Goal: Task Accomplishment & Management: Use online tool/utility

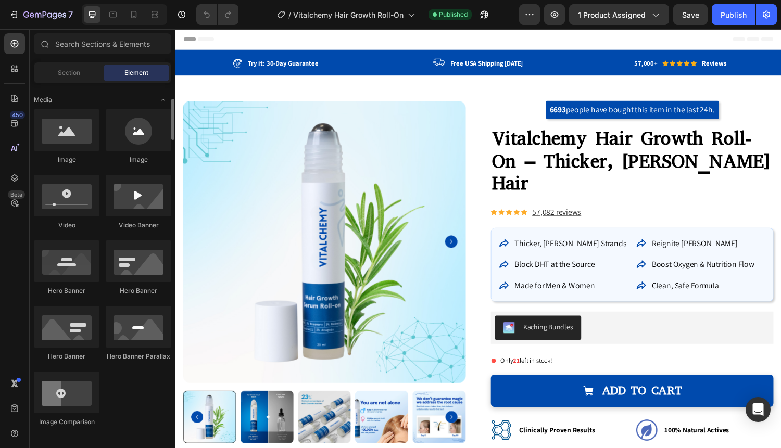
scroll to position [326, 0]
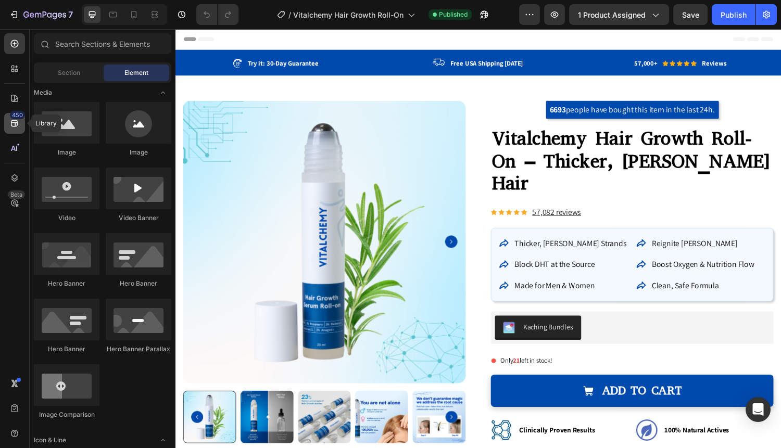
click at [12, 123] on icon at bounding box center [14, 123] width 10 height 10
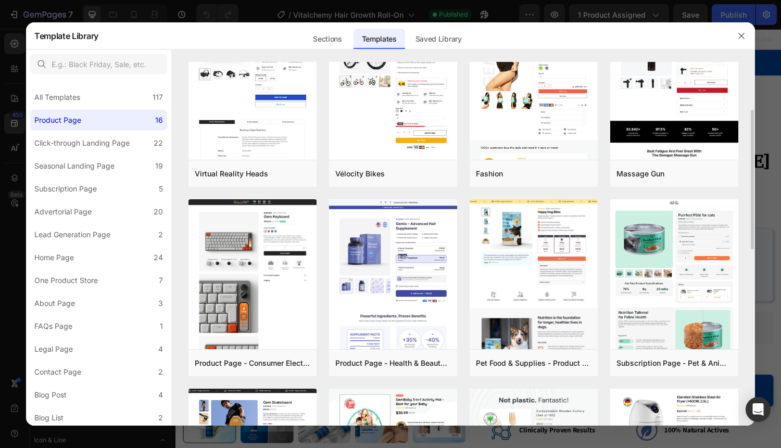
scroll to position [0, 0]
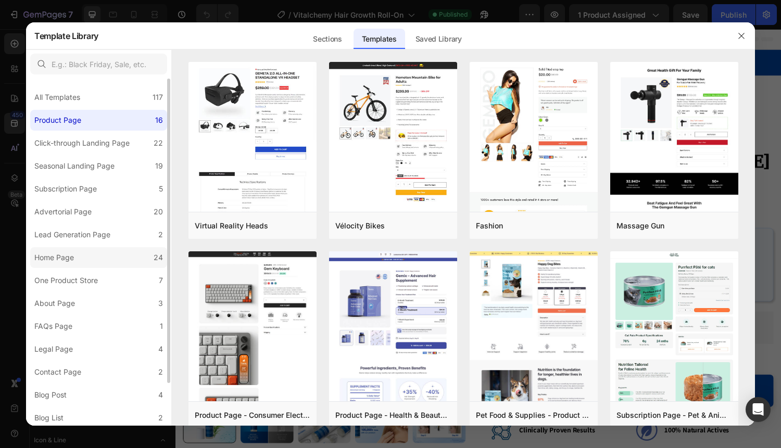
click at [94, 256] on label "Home Page 24" at bounding box center [98, 257] width 137 height 21
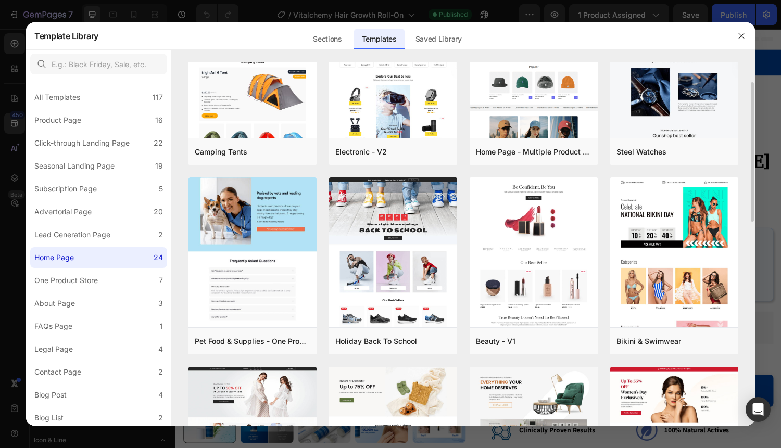
scroll to position [68, 0]
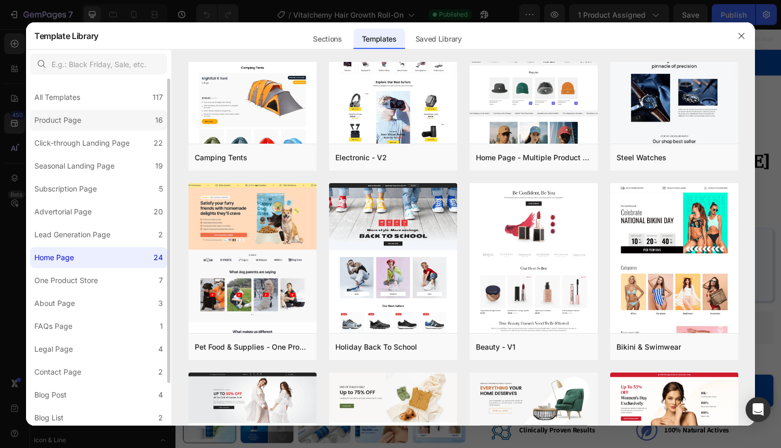
click at [111, 121] on label "Product Page 16" at bounding box center [98, 120] width 137 height 21
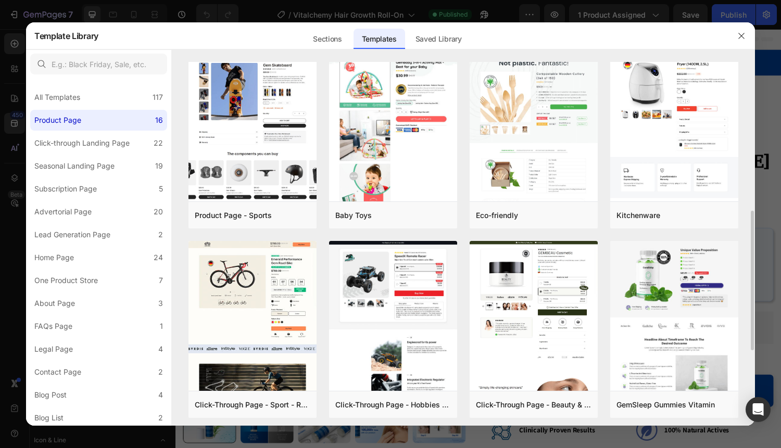
scroll to position [390, 0]
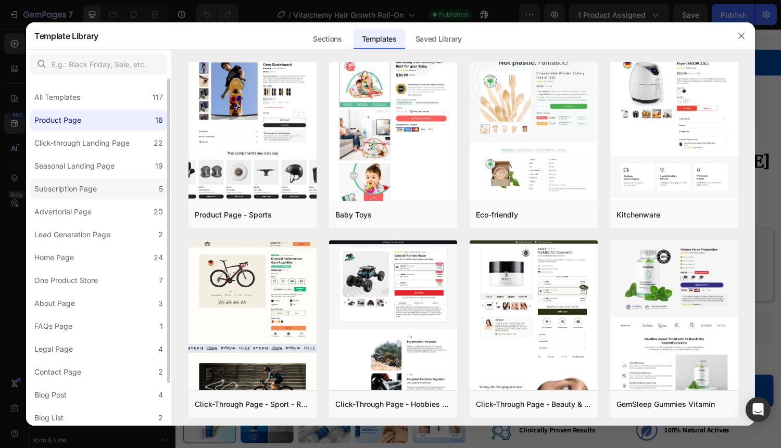
click at [112, 189] on label "Subscription Page 5" at bounding box center [98, 189] width 137 height 21
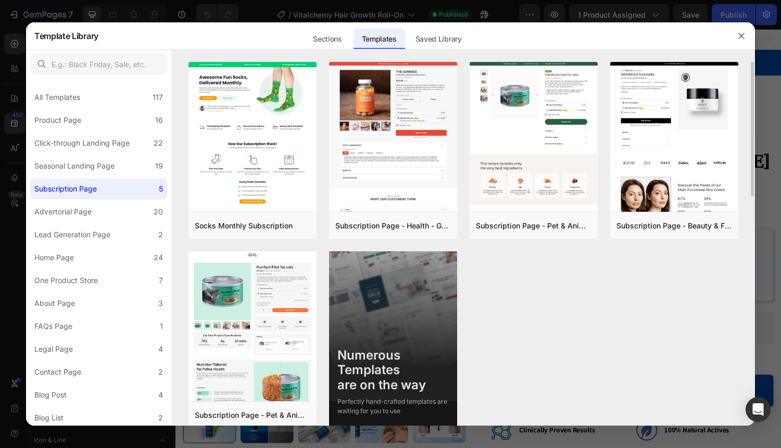
scroll to position [15, 0]
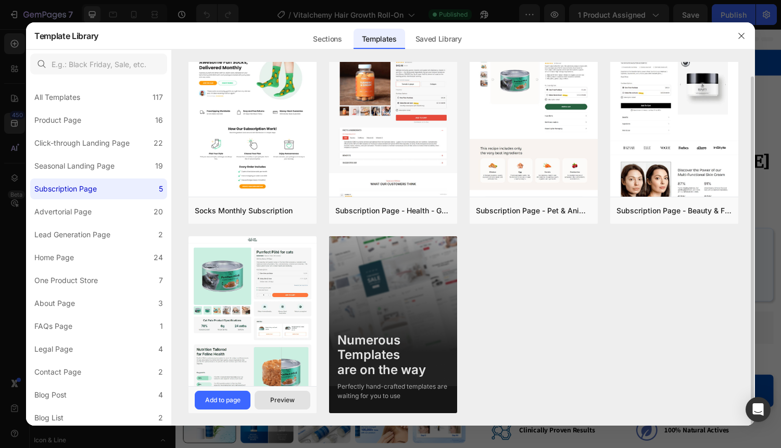
click at [276, 400] on div "Preview" at bounding box center [282, 400] width 24 height 9
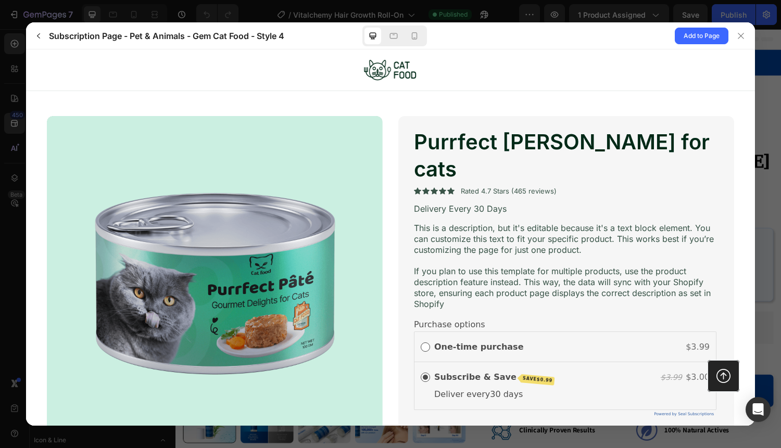
scroll to position [645, 0]
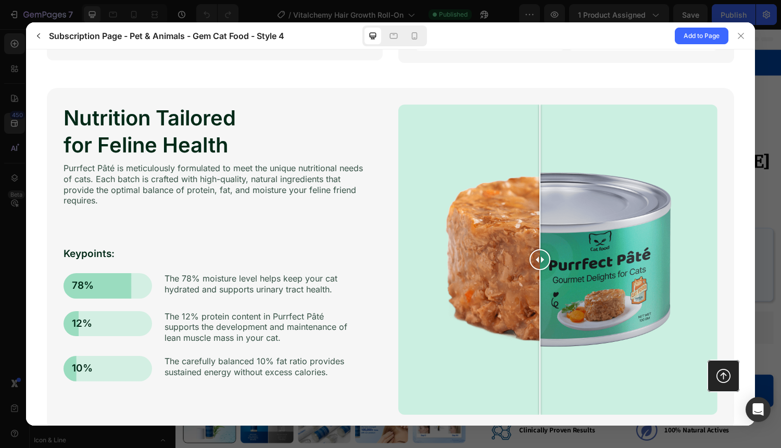
click at [393, 238] on div "Nutrition Tailored for Feline Health Purrfect [PERSON_NAME] is meticulously for…" at bounding box center [390, 260] width 687 height 344
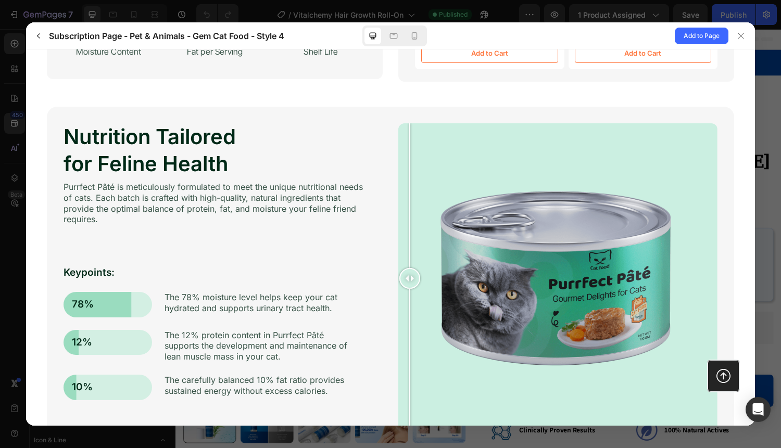
scroll to position [626, 0]
drag, startPoint x: 413, startPoint y: 254, endPoint x: 336, endPoint y: 305, distance: 92.4
click at [336, 305] on div "Nutrition Tailored for Feline Health Purrfect [PERSON_NAME] is meticulously for…" at bounding box center [390, 279] width 687 height 344
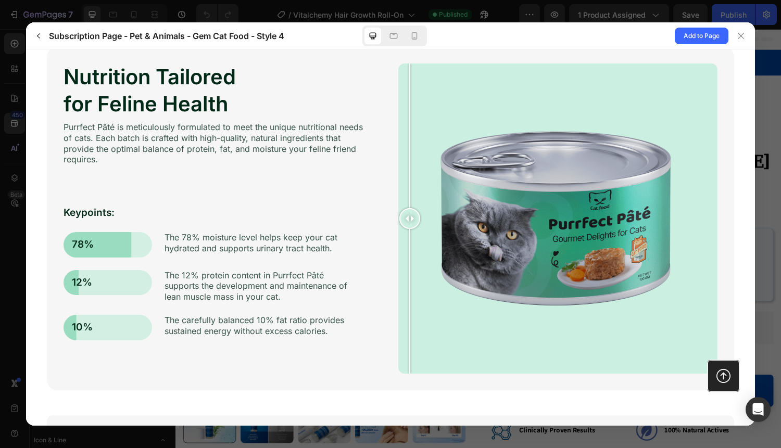
scroll to position [648, 0]
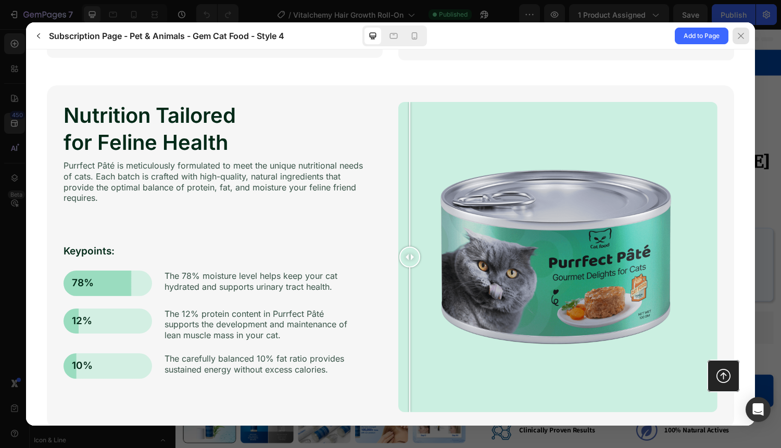
click at [741, 37] on icon at bounding box center [741, 36] width 8 height 8
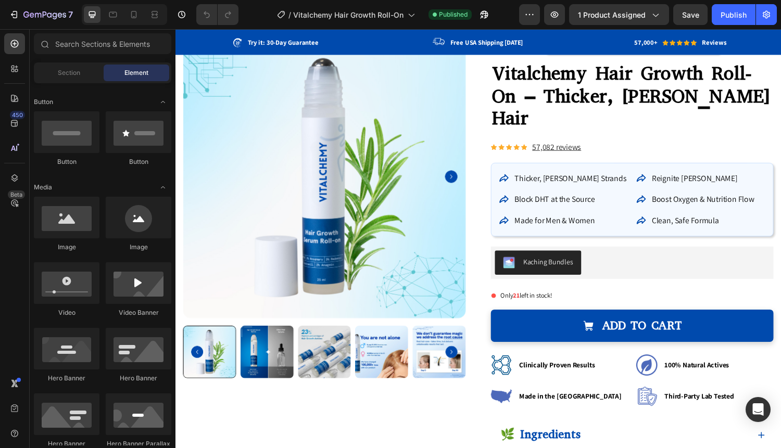
scroll to position [0, 0]
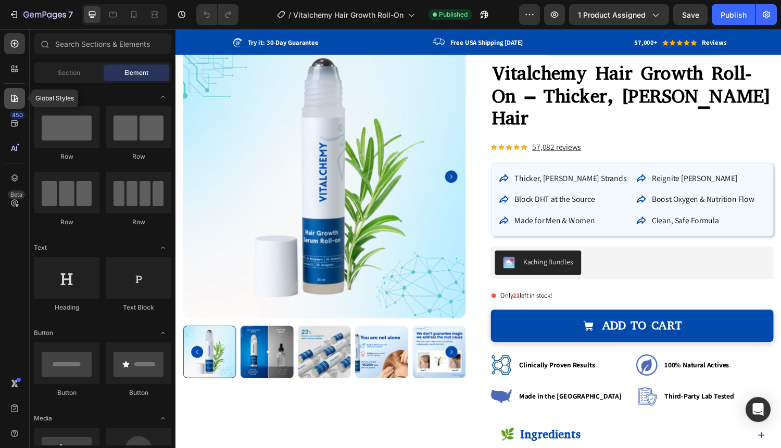
click at [16, 102] on icon at bounding box center [14, 98] width 7 height 7
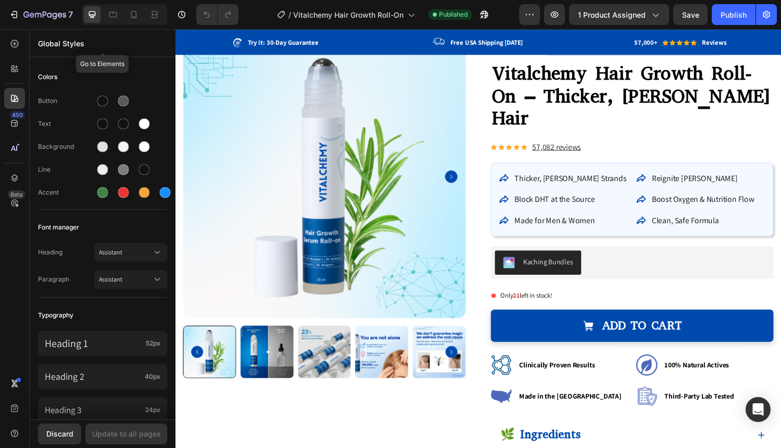
click at [65, 43] on p "Global Styles" at bounding box center [102, 43] width 129 height 11
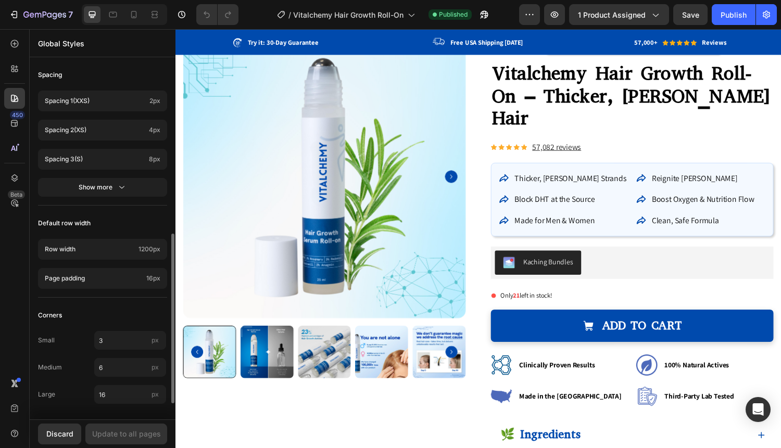
scroll to position [403, 0]
click at [13, 179] on icon at bounding box center [14, 178] width 10 height 10
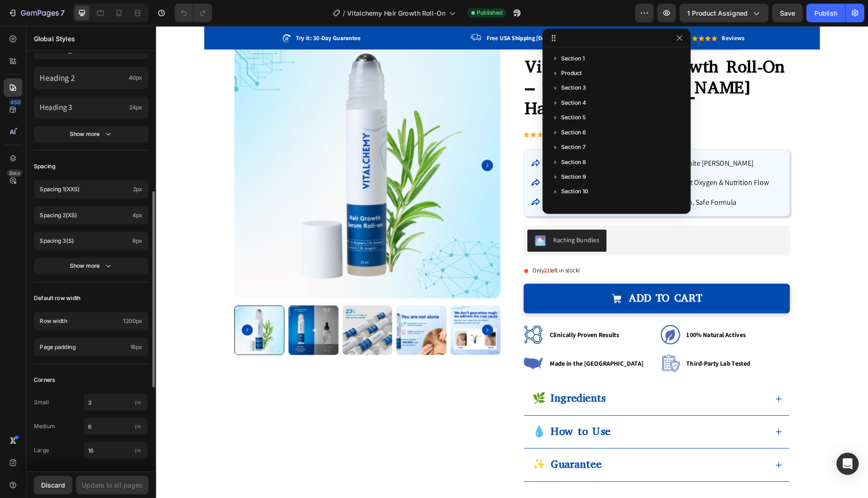
scroll to position [290, 0]
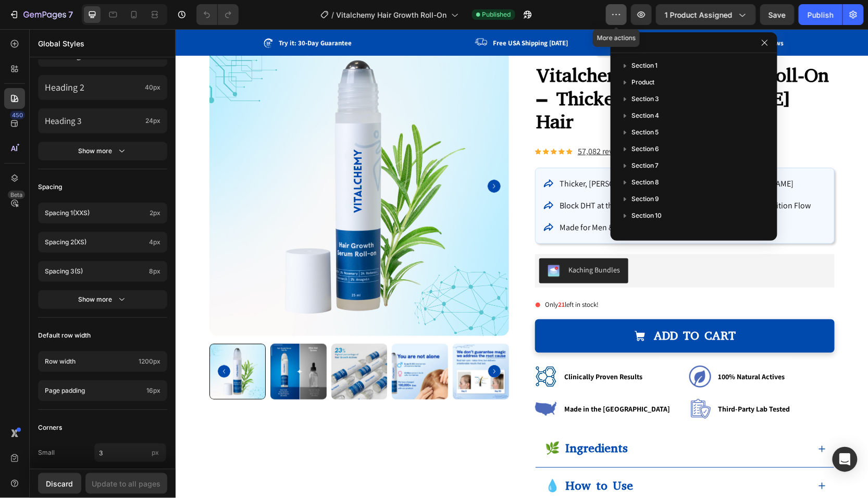
click at [616, 9] on icon "button" at bounding box center [616, 14] width 10 height 10
click at [579, 10] on div "/ Vitalchemy Hair Growth Roll-On Published" at bounding box center [426, 14] width 359 height 21
click at [15, 69] on icon at bounding box center [14, 69] width 10 height 10
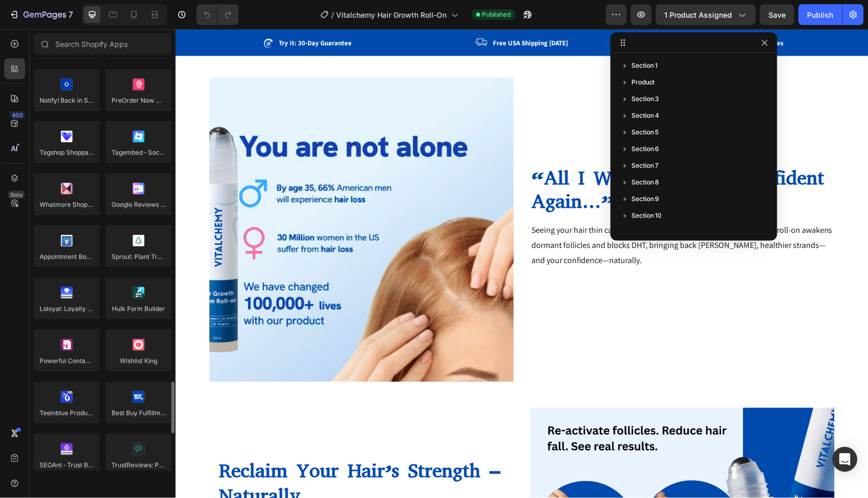
scroll to position [2484, 0]
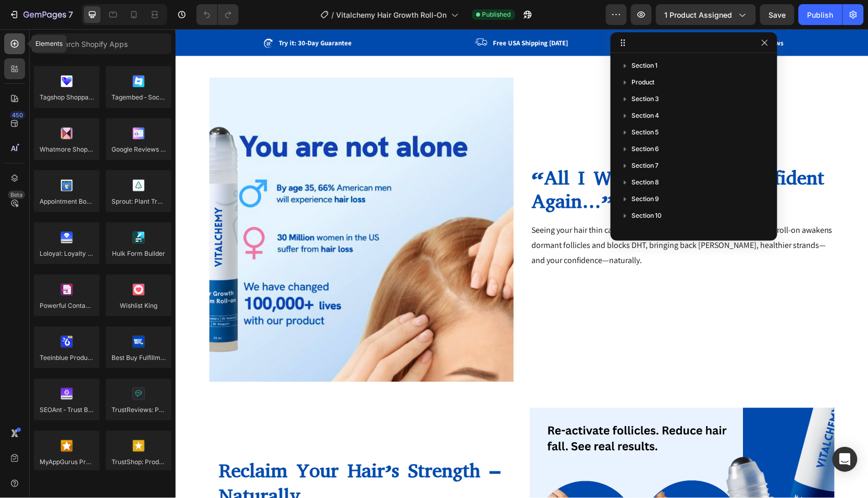
click at [12, 44] on icon at bounding box center [14, 44] width 10 height 10
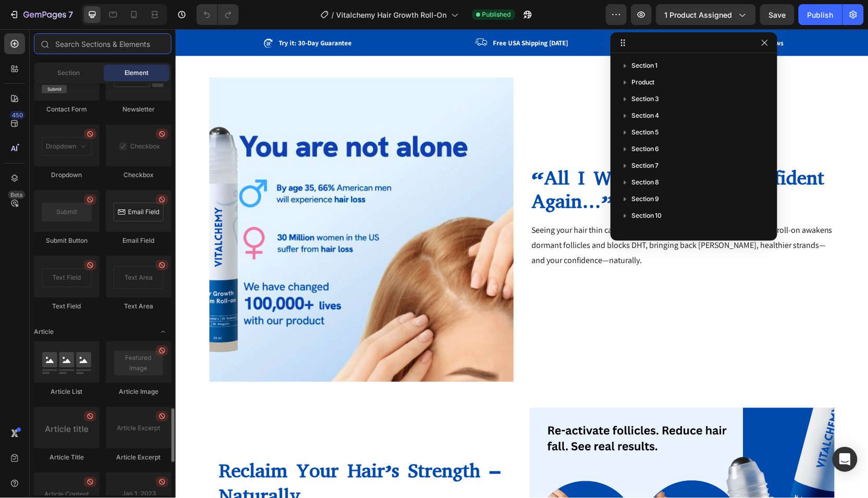
scroll to position [2742, 0]
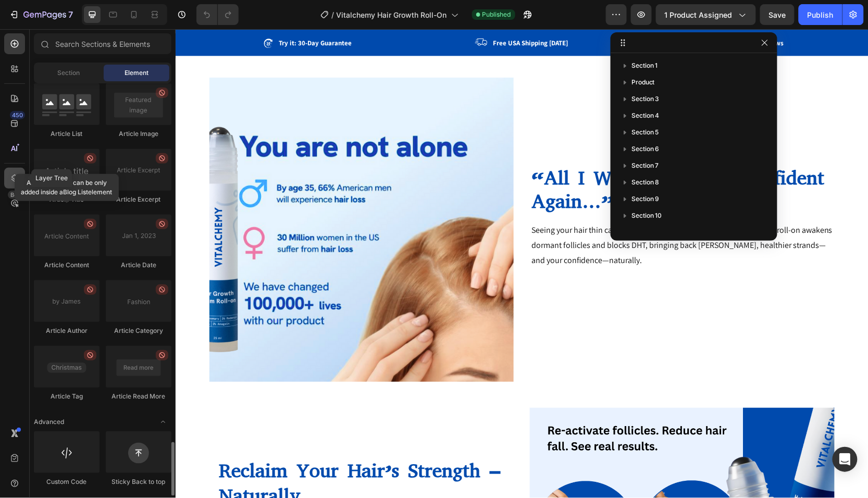
click at [18, 172] on div at bounding box center [14, 178] width 21 height 21
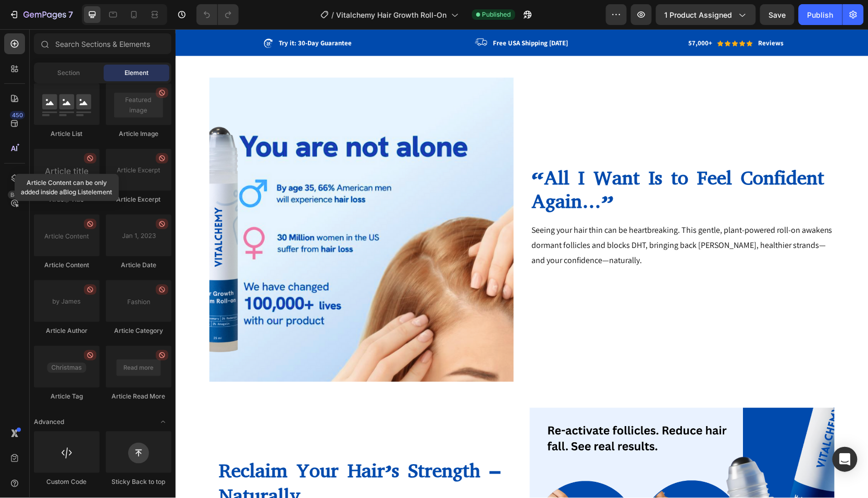
click at [11, 252] on div "450 Beta" at bounding box center [14, 227] width 21 height 389
click at [16, 437] on icon at bounding box center [17, 435] width 4 height 4
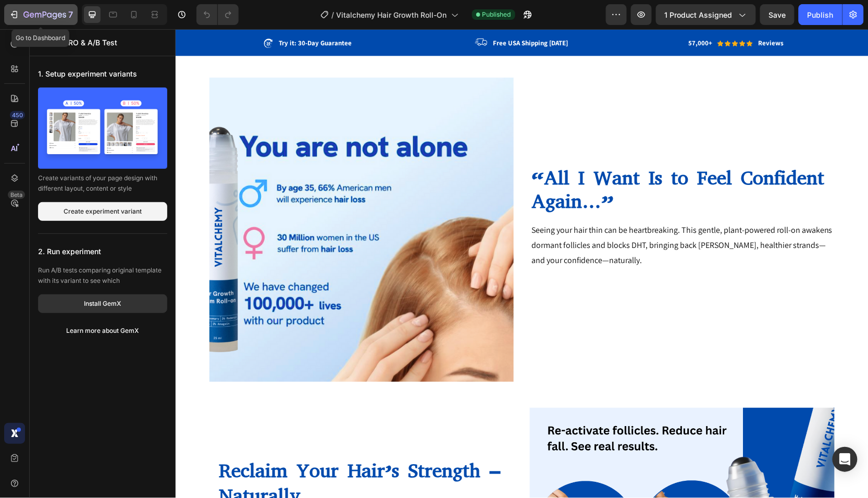
click at [16, 12] on icon "button" at bounding box center [14, 14] width 10 height 10
